Goal: Check status: Check status

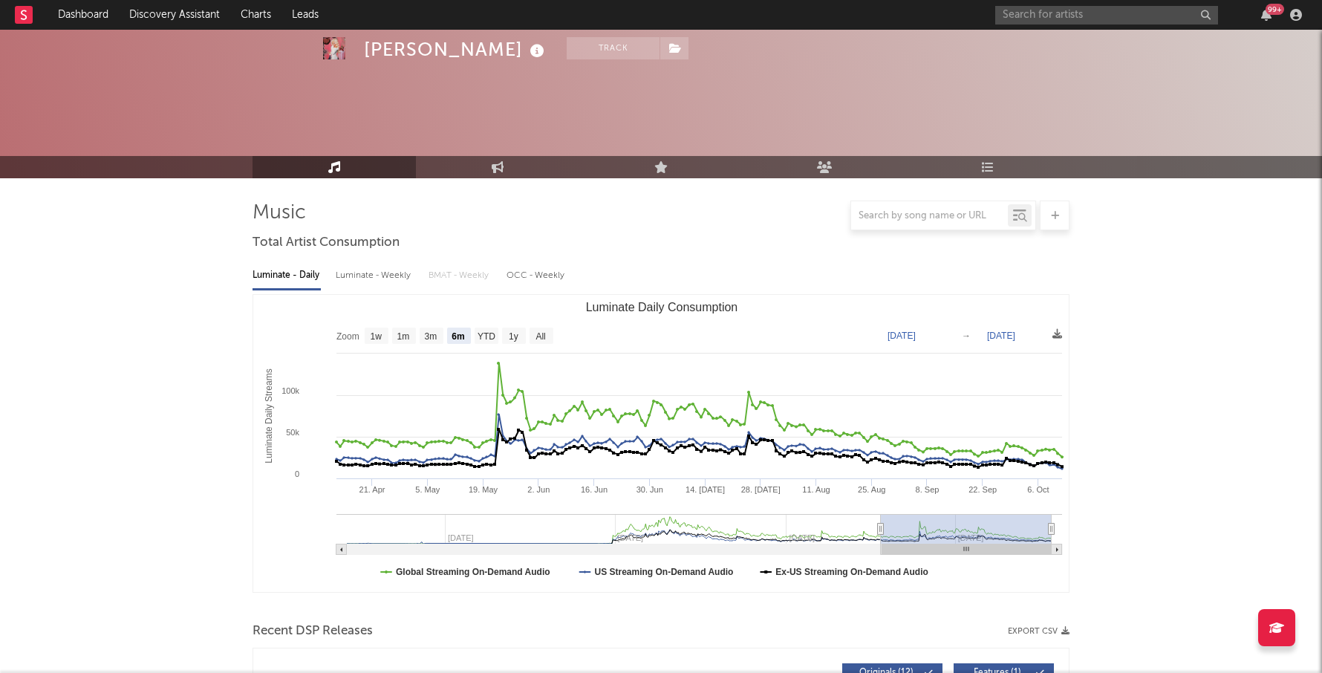
select select "6m"
select select "1w"
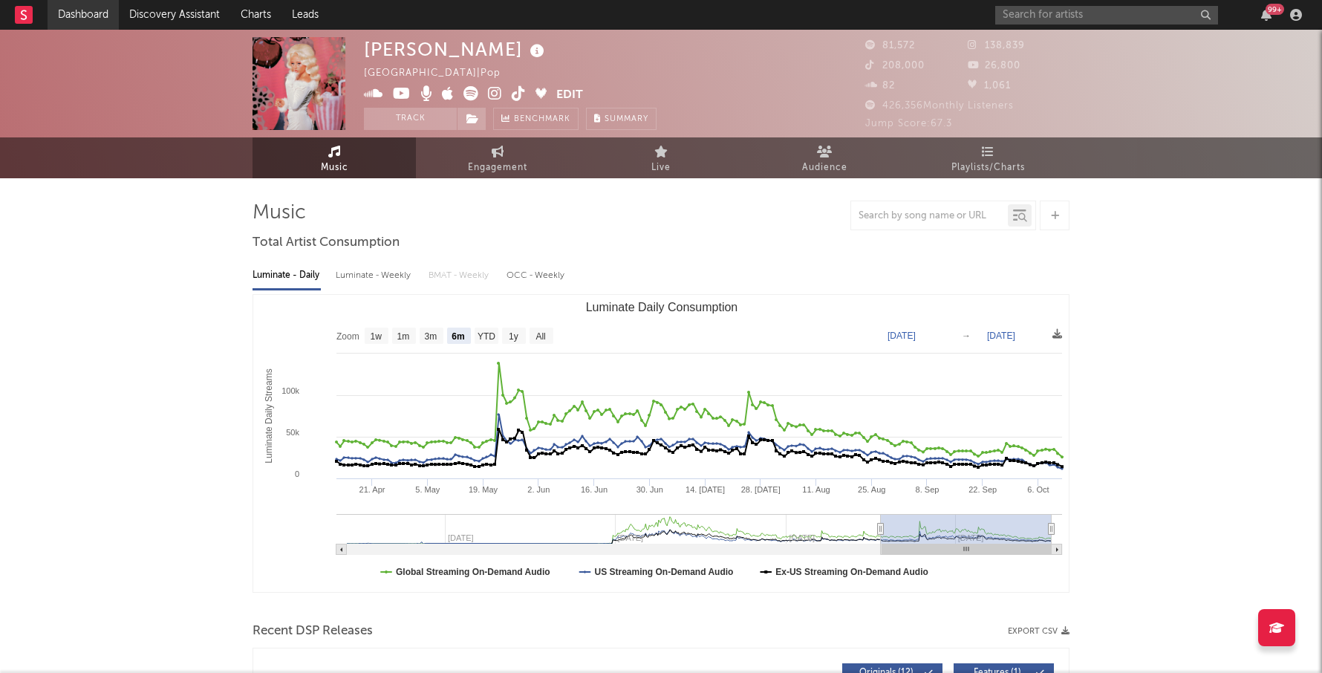
click at [91, 13] on link "Dashboard" at bounding box center [83, 15] width 71 height 30
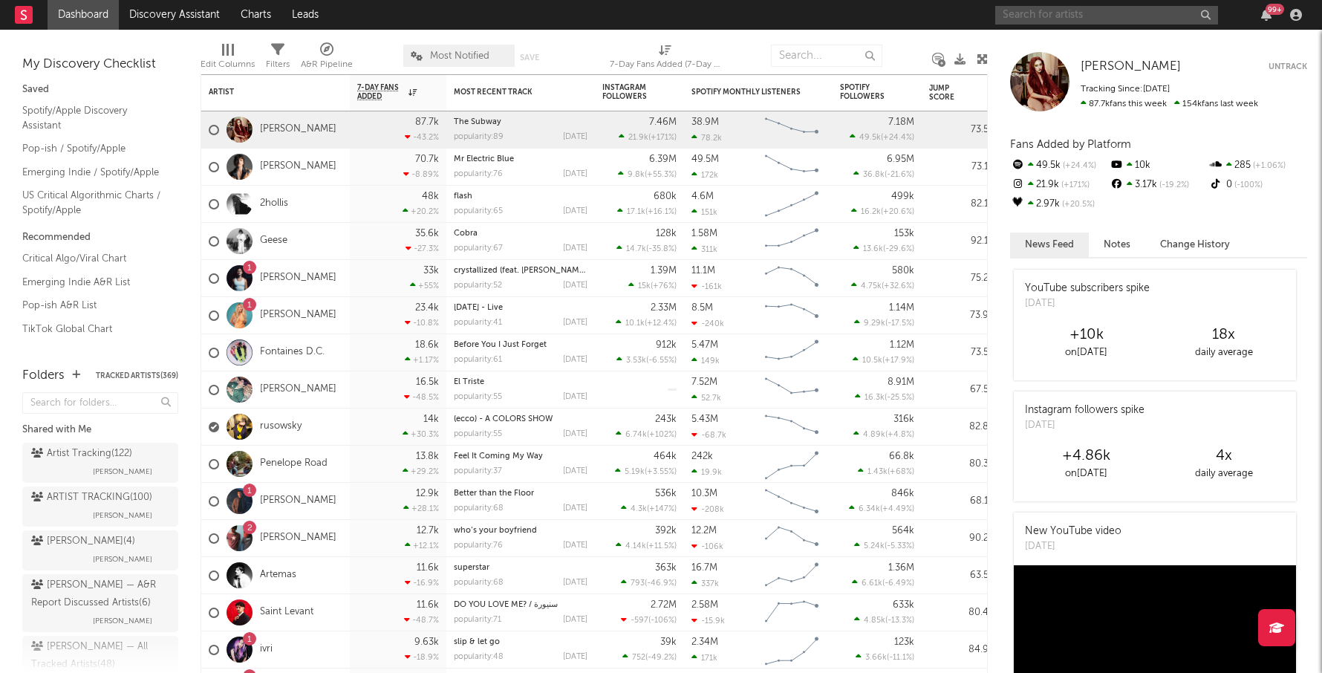
click at [1028, 18] on input "text" at bounding box center [1106, 15] width 223 height 19
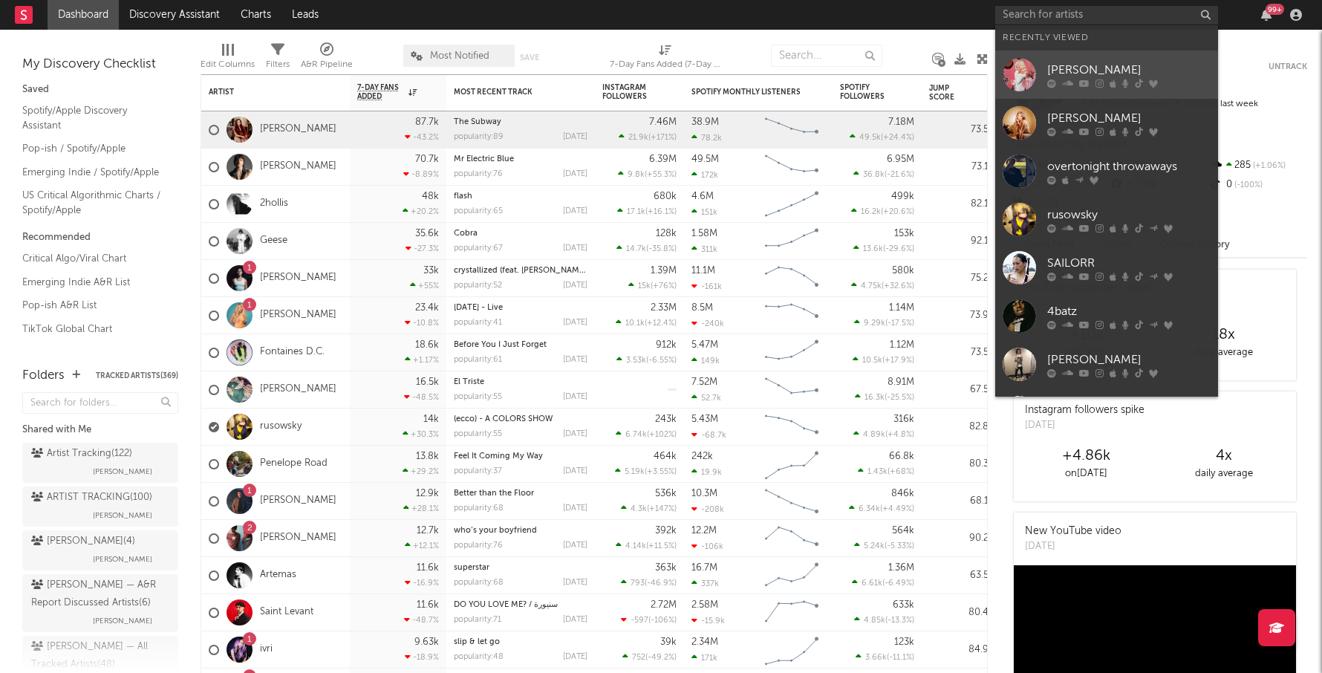
click at [1067, 68] on div "[PERSON_NAME]" at bounding box center [1128, 70] width 163 height 18
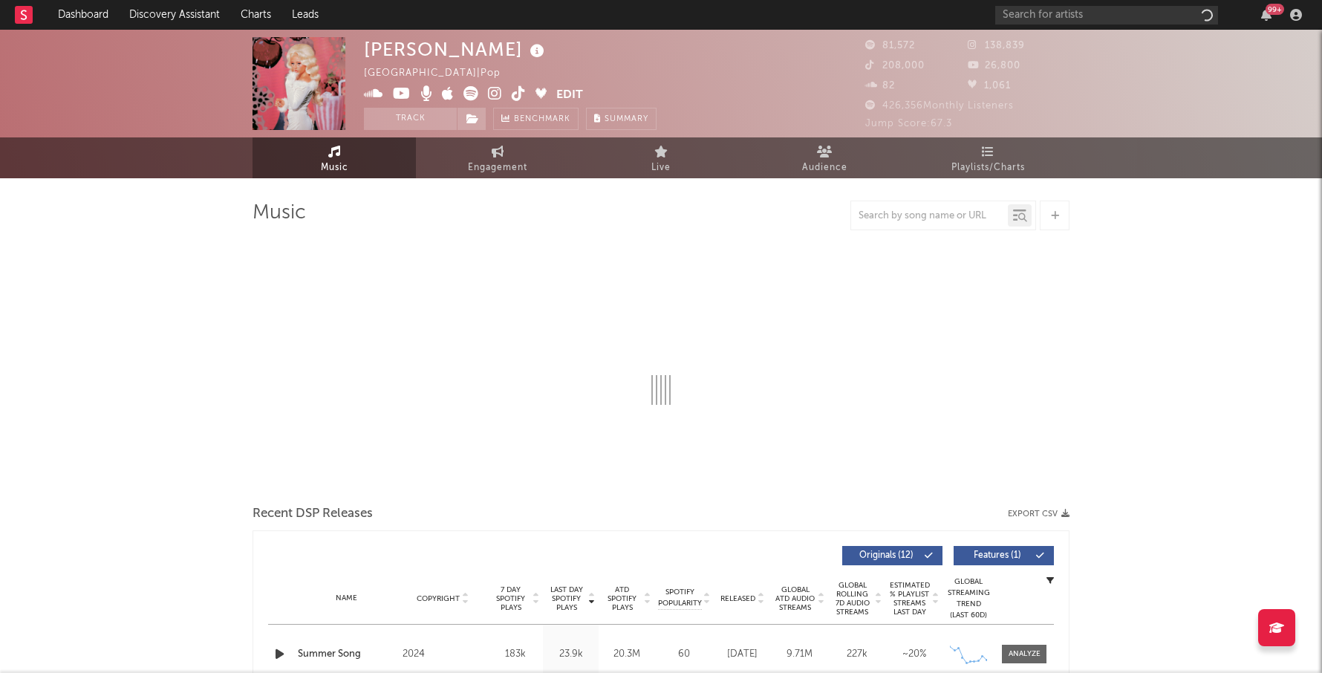
select select "6m"
